Goal: Task Accomplishment & Management: Use online tool/utility

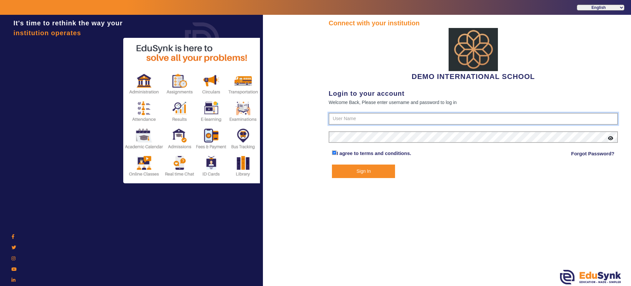
type input "2143224344"
click at [349, 167] on button "Sign In" at bounding box center [363, 170] width 63 height 13
